Goal: Information Seeking & Learning: Understand process/instructions

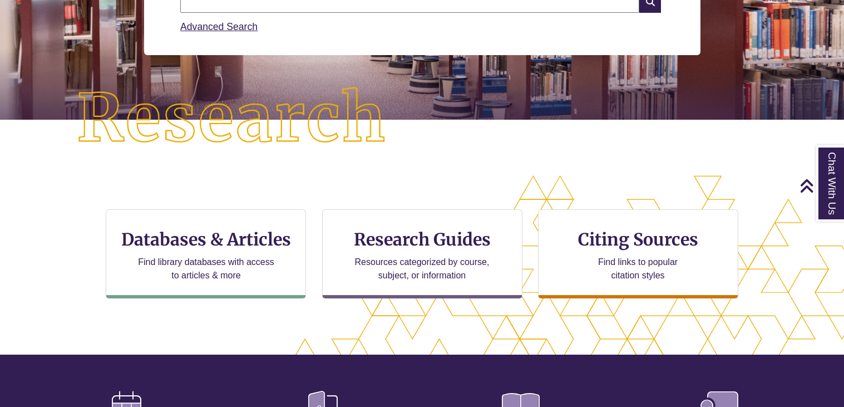
scroll to position [200, 0]
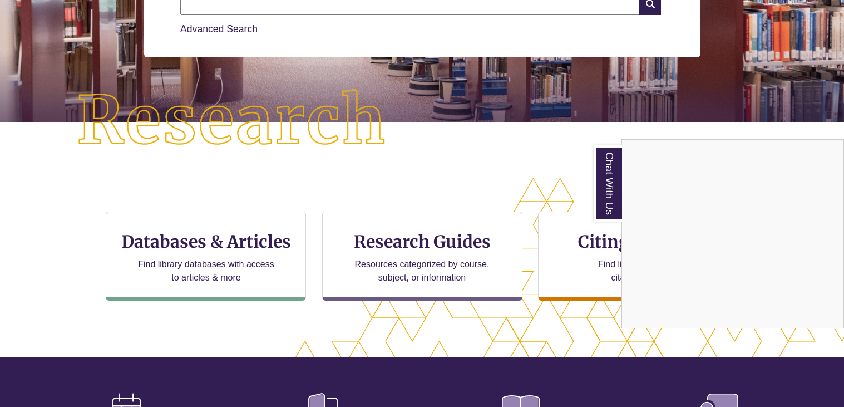
click at [557, 261] on div "Chat With Us" at bounding box center [422, 203] width 844 height 407
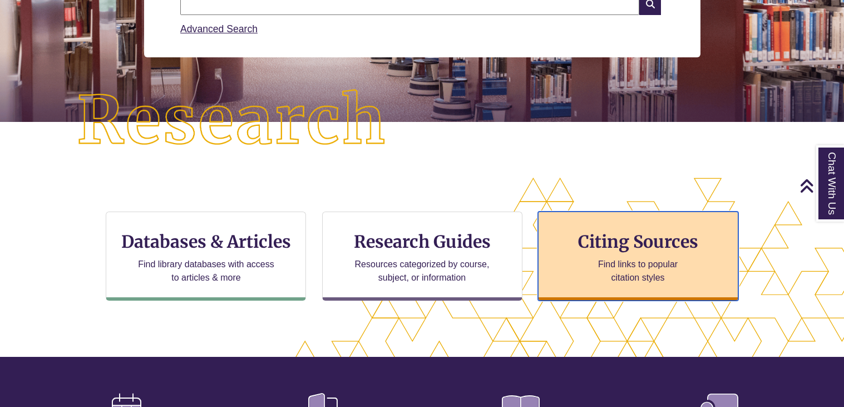
click at [585, 255] on div "Citing Sources Find links to popular citation styles" at bounding box center [638, 255] width 200 height 89
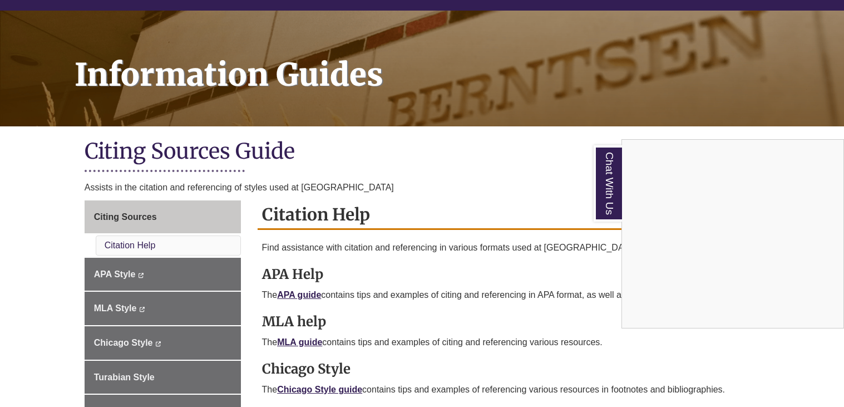
scroll to position [155, 0]
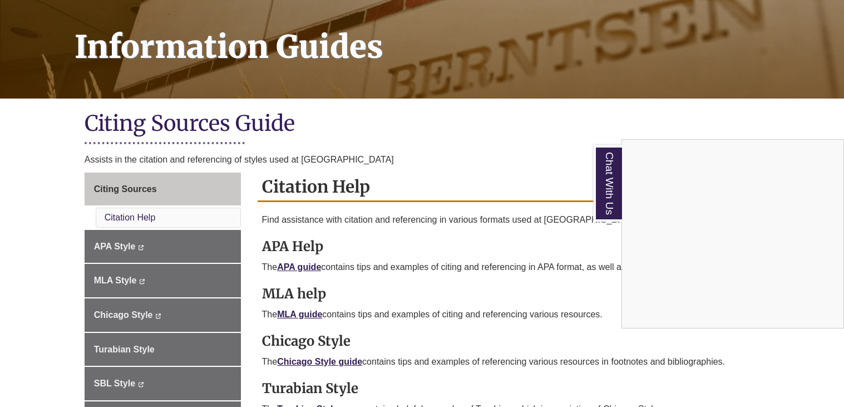
click at [184, 313] on div "Chat With Us" at bounding box center [422, 203] width 844 height 407
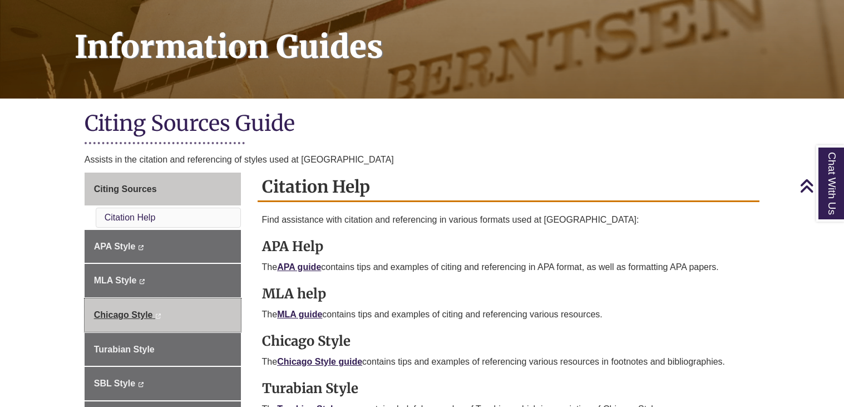
click at [174, 314] on link "Chicago Style This link opens in a new window This link opens in a new window" at bounding box center [163, 314] width 156 height 33
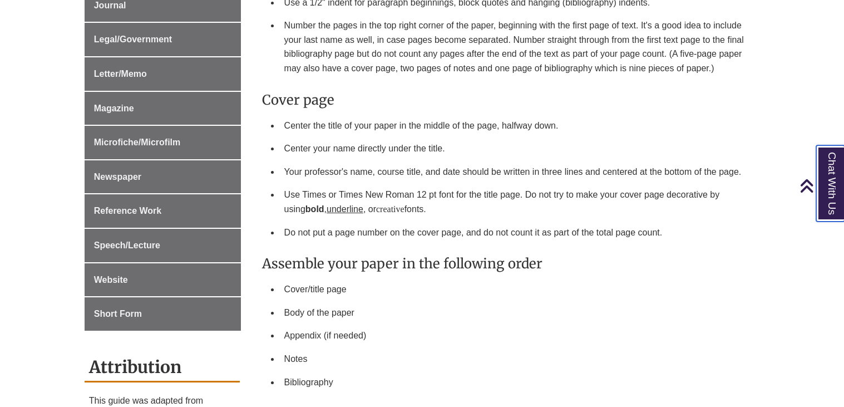
scroll to position [699, 0]
